Goal: Go to known website: Access a specific website the user already knows

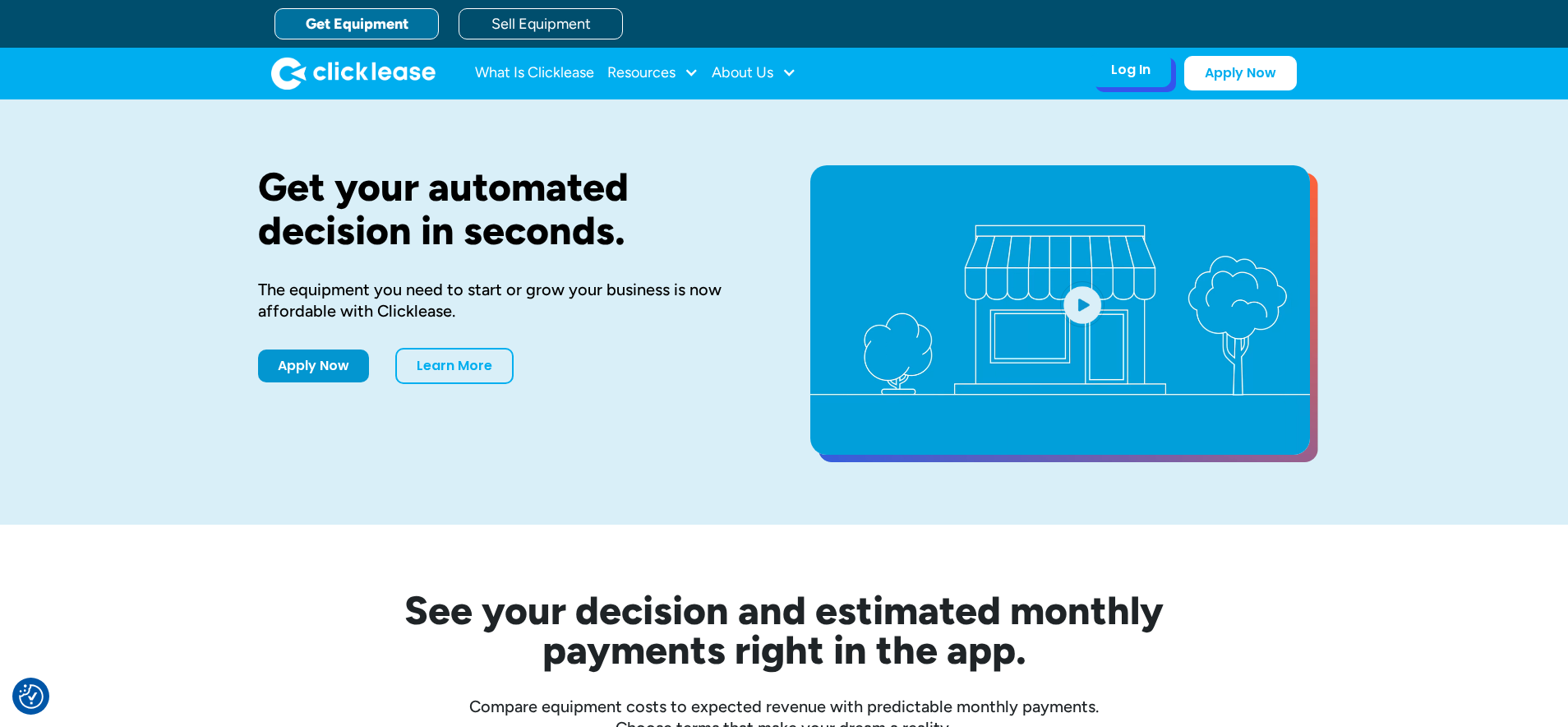
click at [1137, 59] on div "Log In Account login I use Clicklease to get my equipment Partner Portal I offe…" at bounding box center [1130, 69] width 80 height 35
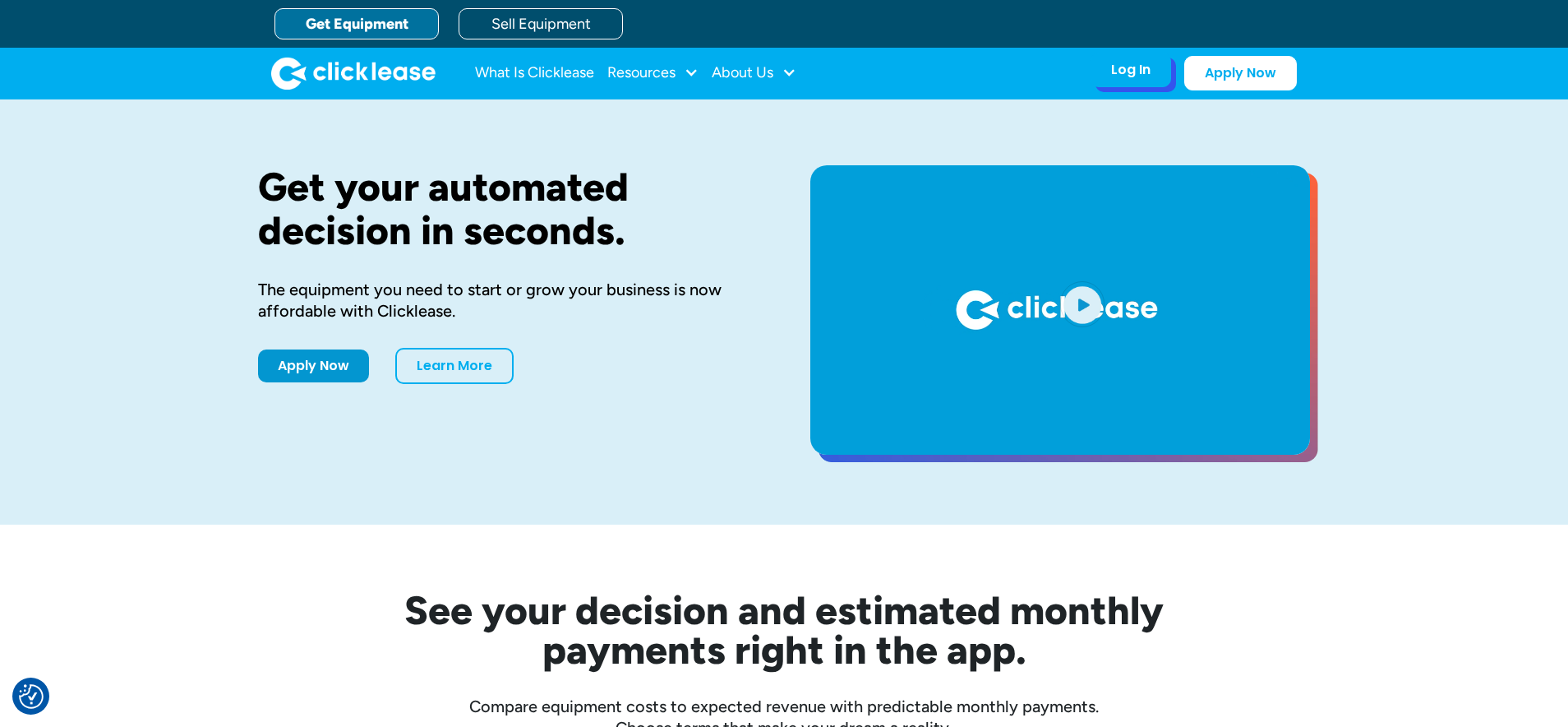
click at [1138, 71] on div "Log In" at bounding box center [1130, 70] width 39 height 17
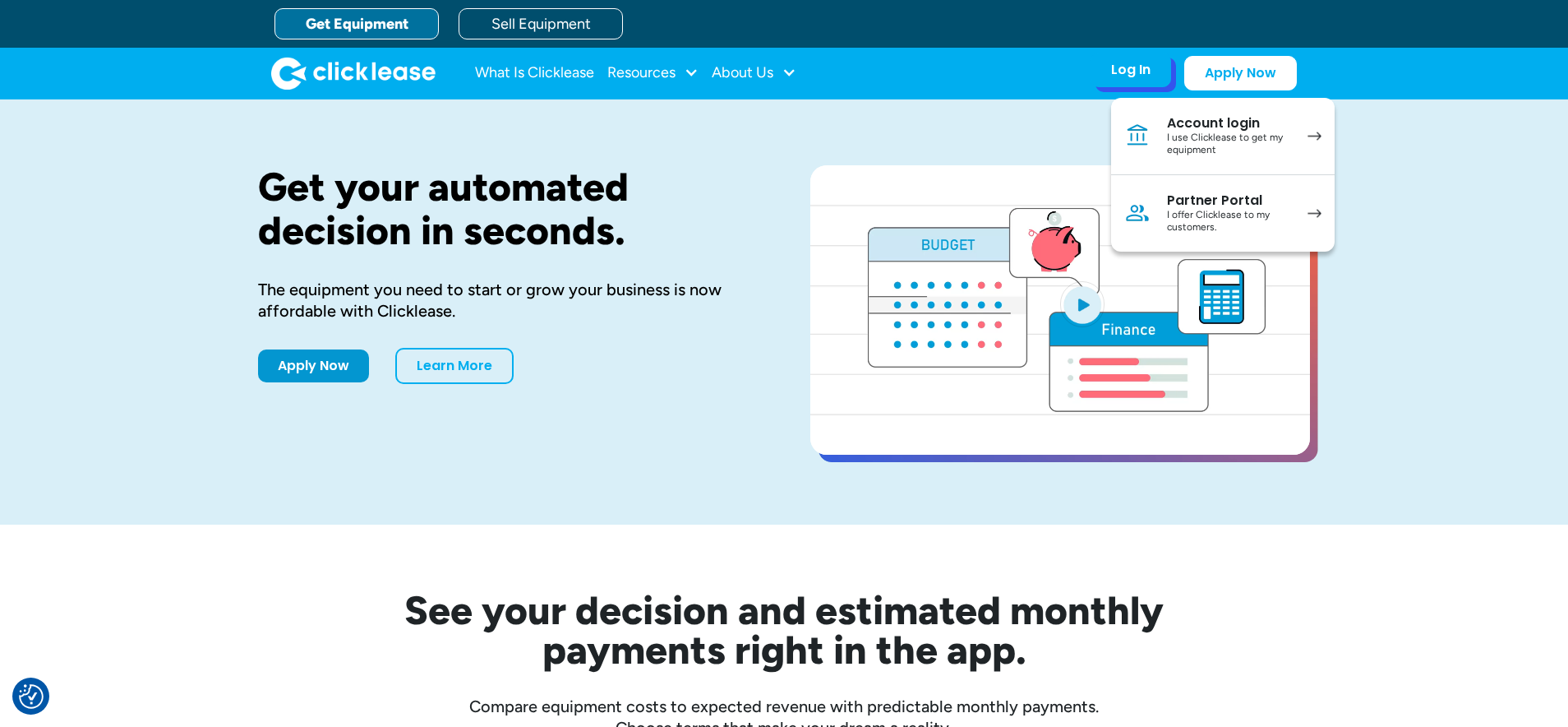
click at [1176, 214] on div "I offer Clicklease to my customers." at bounding box center [1228, 221] width 124 height 25
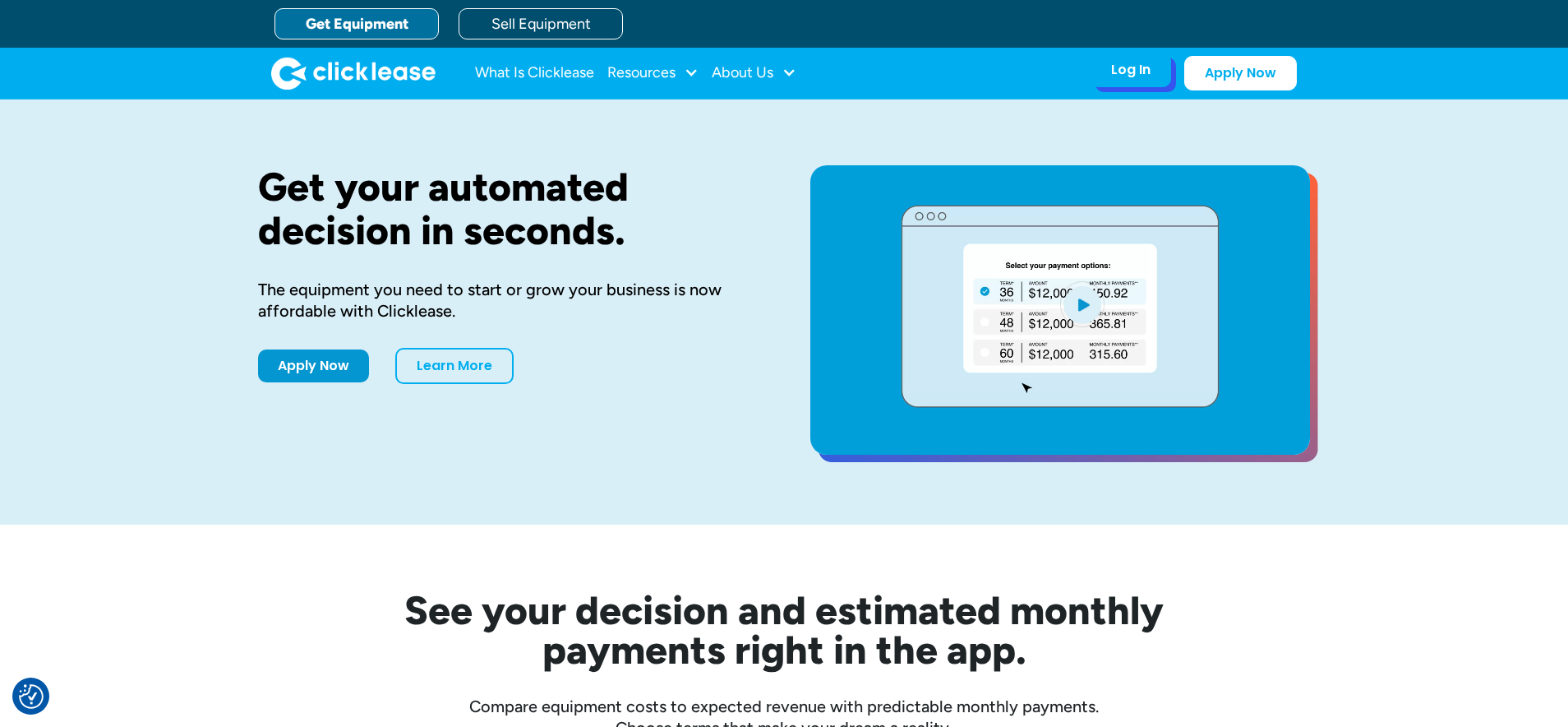
click at [1116, 65] on div "Log In" at bounding box center [1130, 70] width 39 height 17
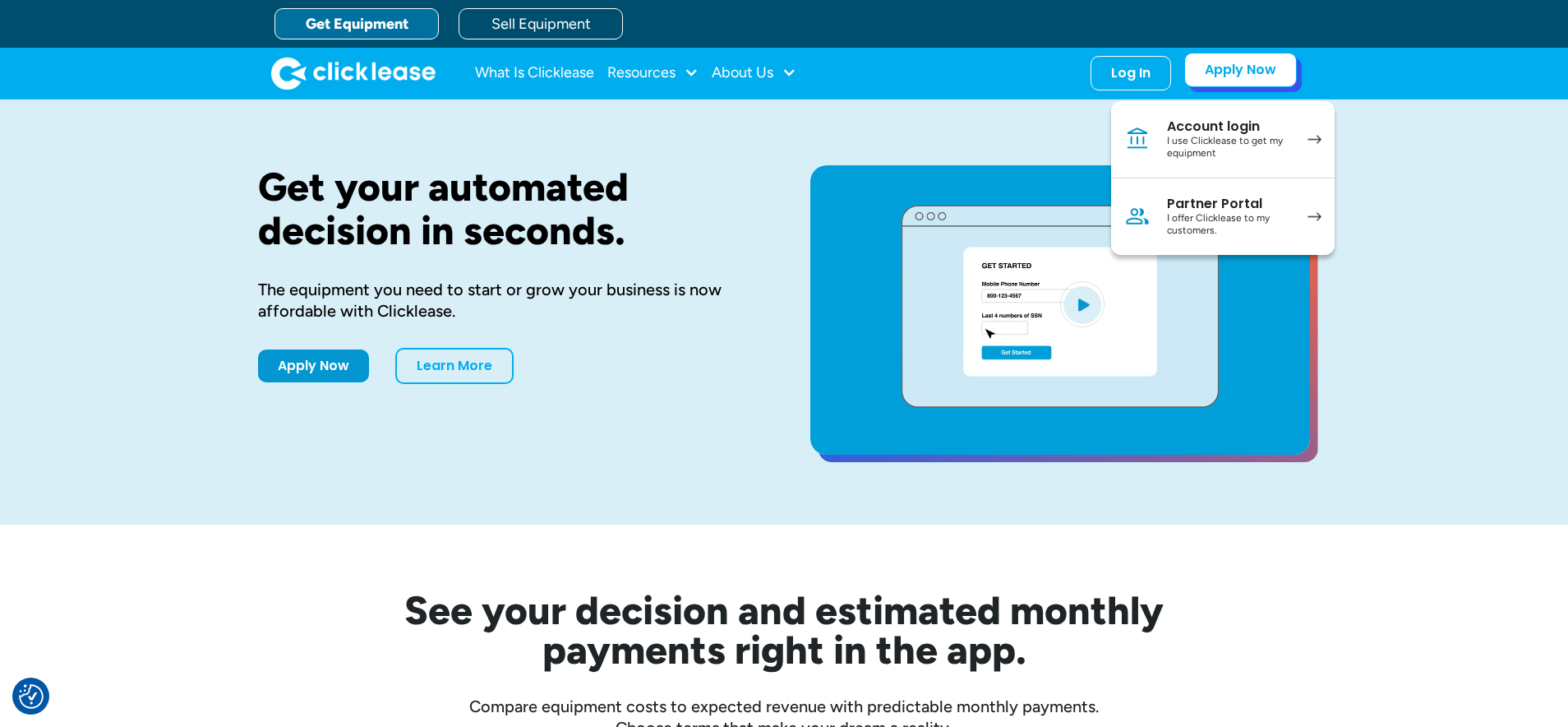
click at [1253, 68] on link "Apply Now" at bounding box center [1240, 69] width 113 height 35
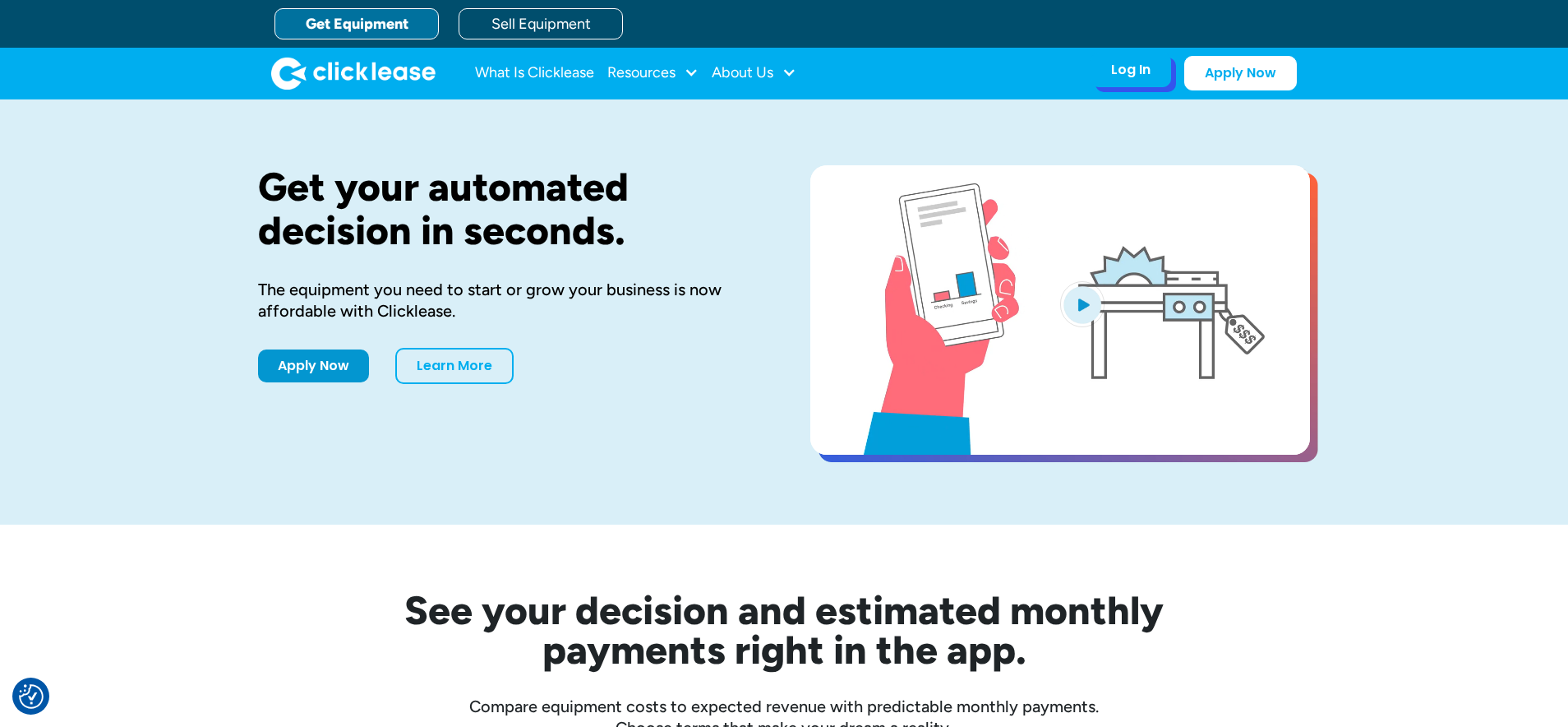
click at [1127, 69] on div "Log In" at bounding box center [1130, 70] width 39 height 17
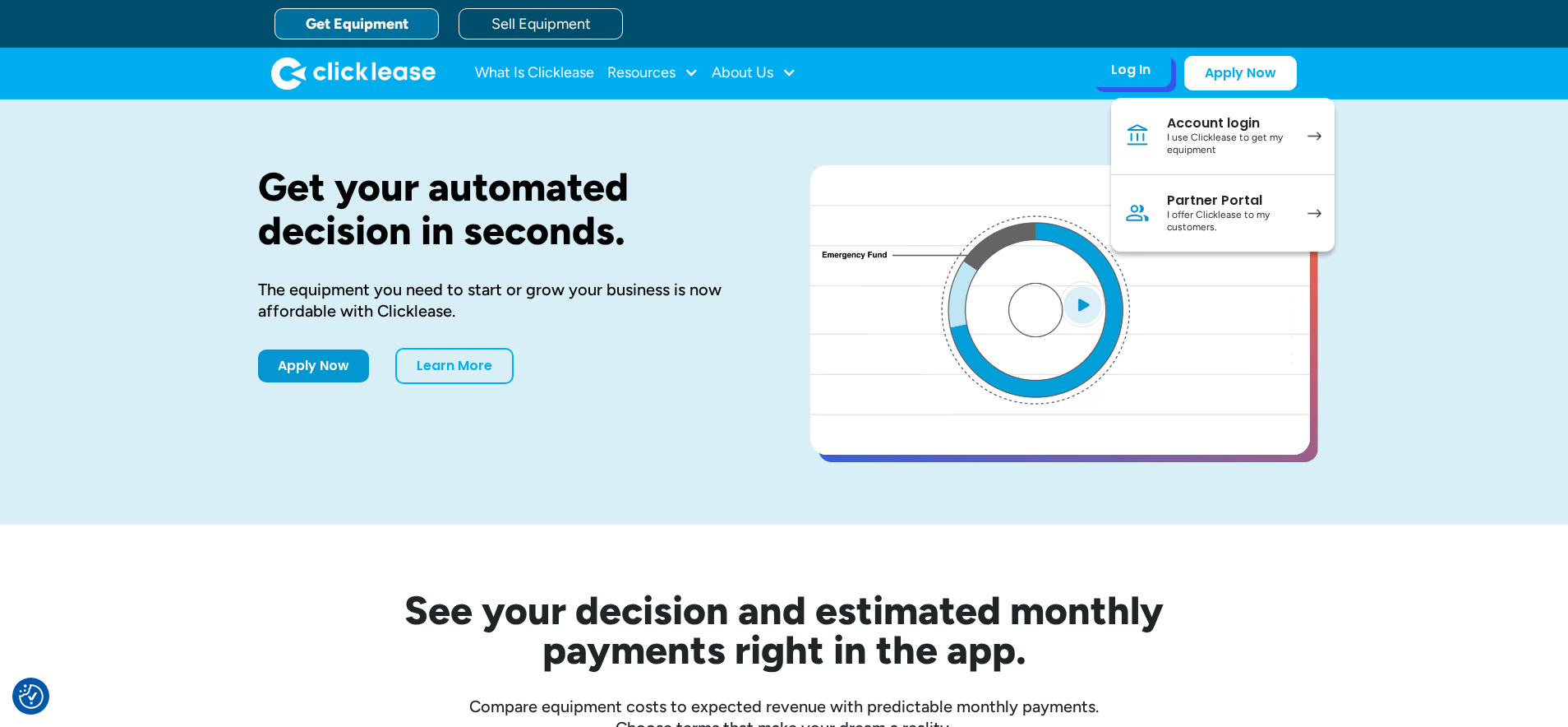
click at [1186, 206] on div "Partner Portal" at bounding box center [1228, 201] width 124 height 17
